Goal: Information Seeking & Learning: Learn about a topic

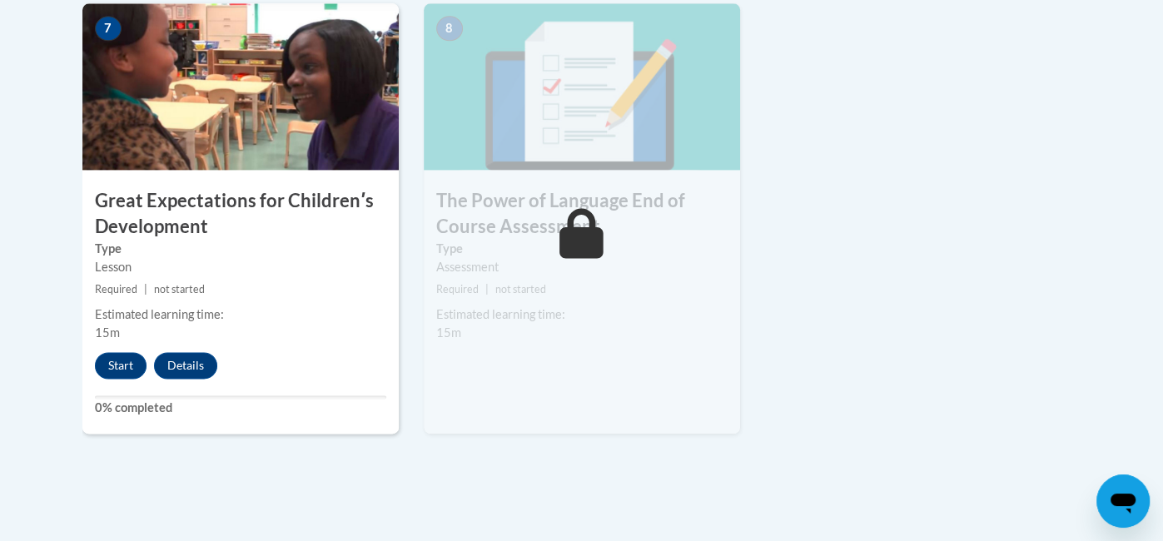
scroll to position [1428, 0]
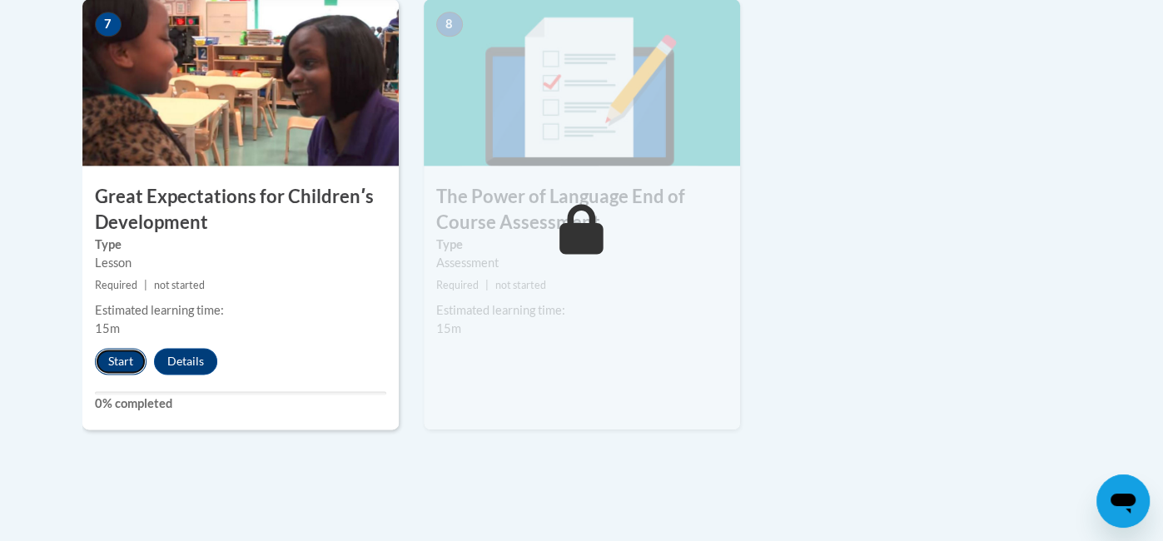
click at [118, 355] on button "Start" at bounding box center [121, 361] width 52 height 27
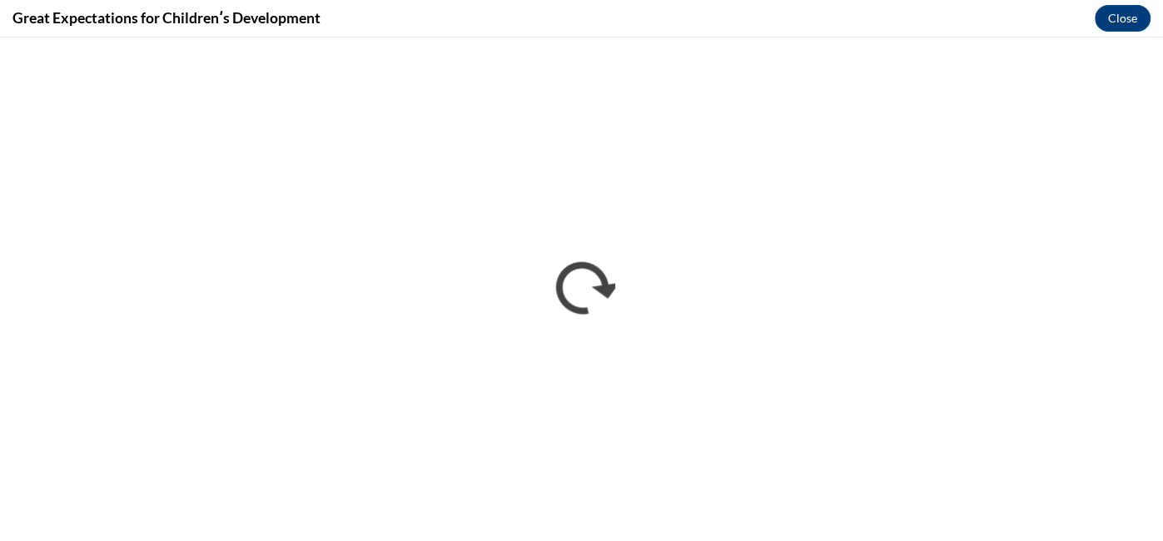
scroll to position [0, 0]
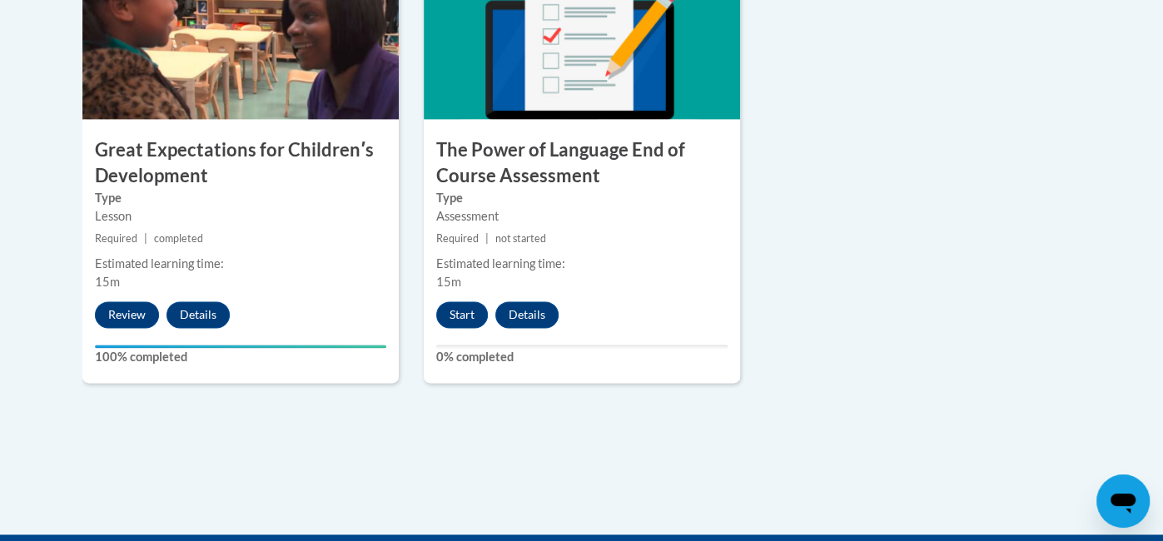
scroll to position [1490, 0]
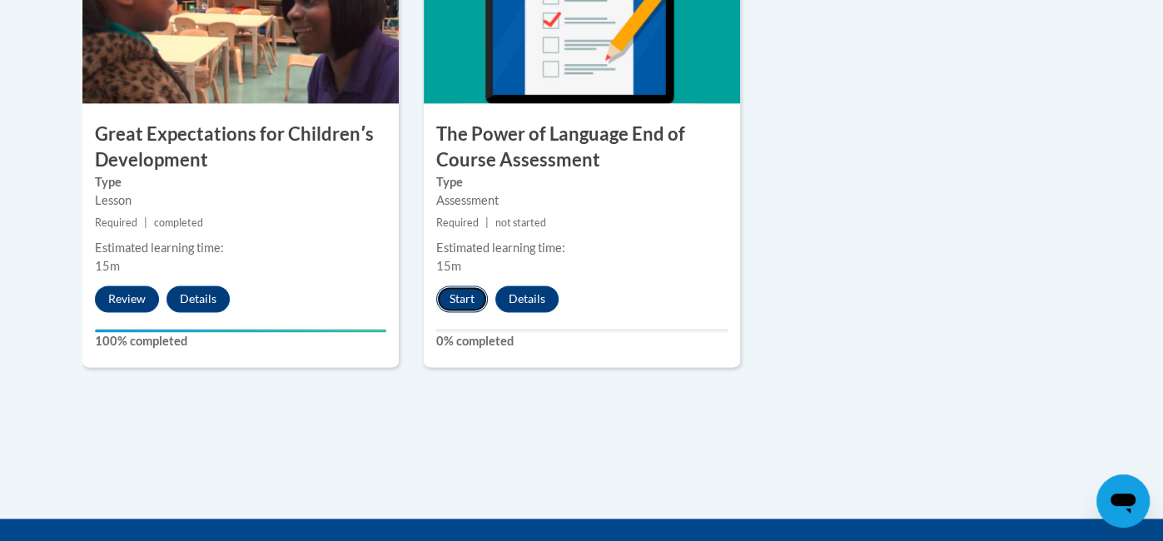
click at [472, 296] on button "Start" at bounding box center [462, 299] width 52 height 27
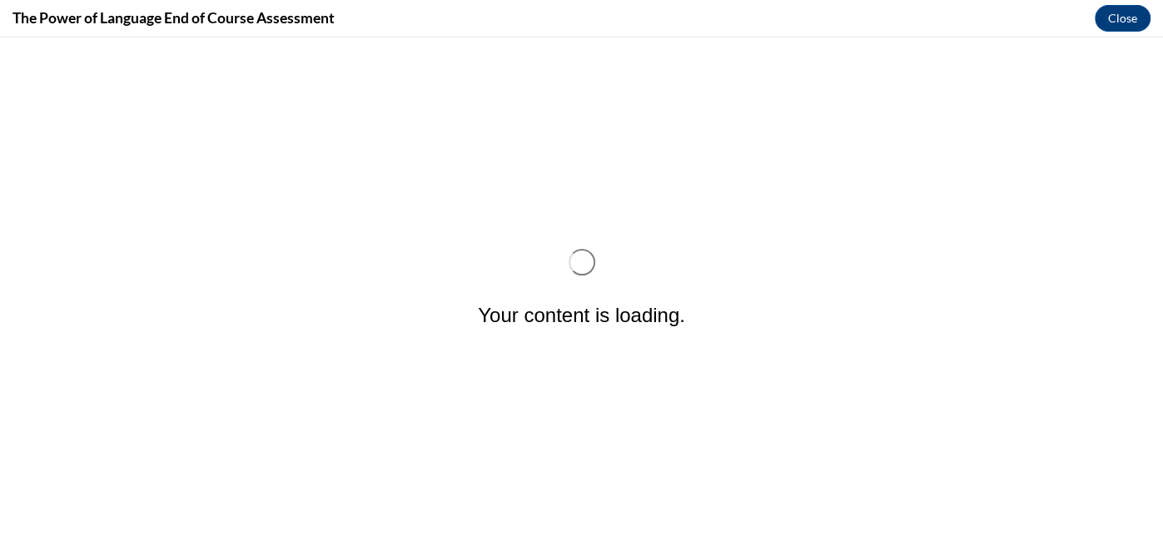
scroll to position [0, 0]
